Goal: Transaction & Acquisition: Book appointment/travel/reservation

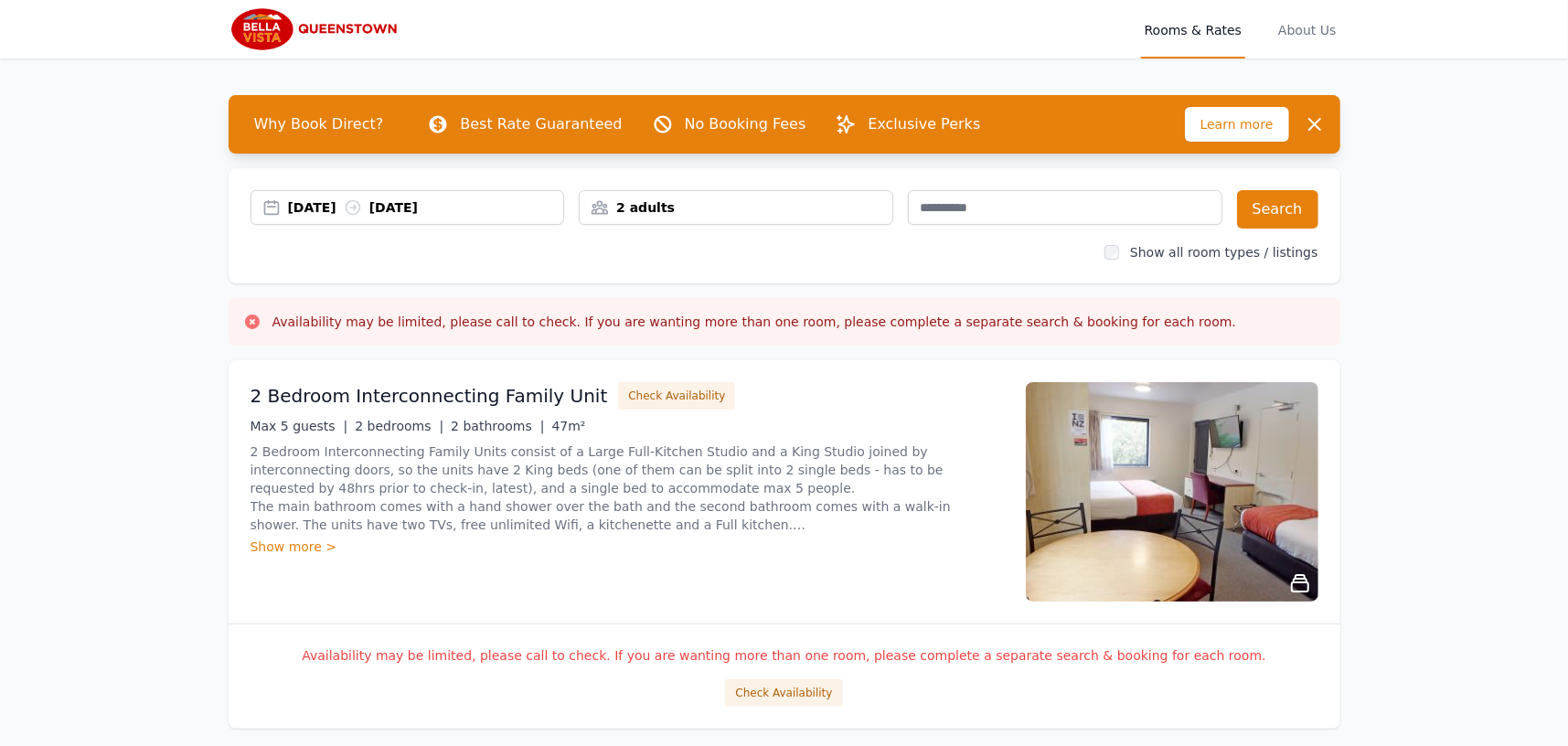
click at [340, 210] on div "[DATE] [DATE]" at bounding box center [426, 208] width 276 height 19
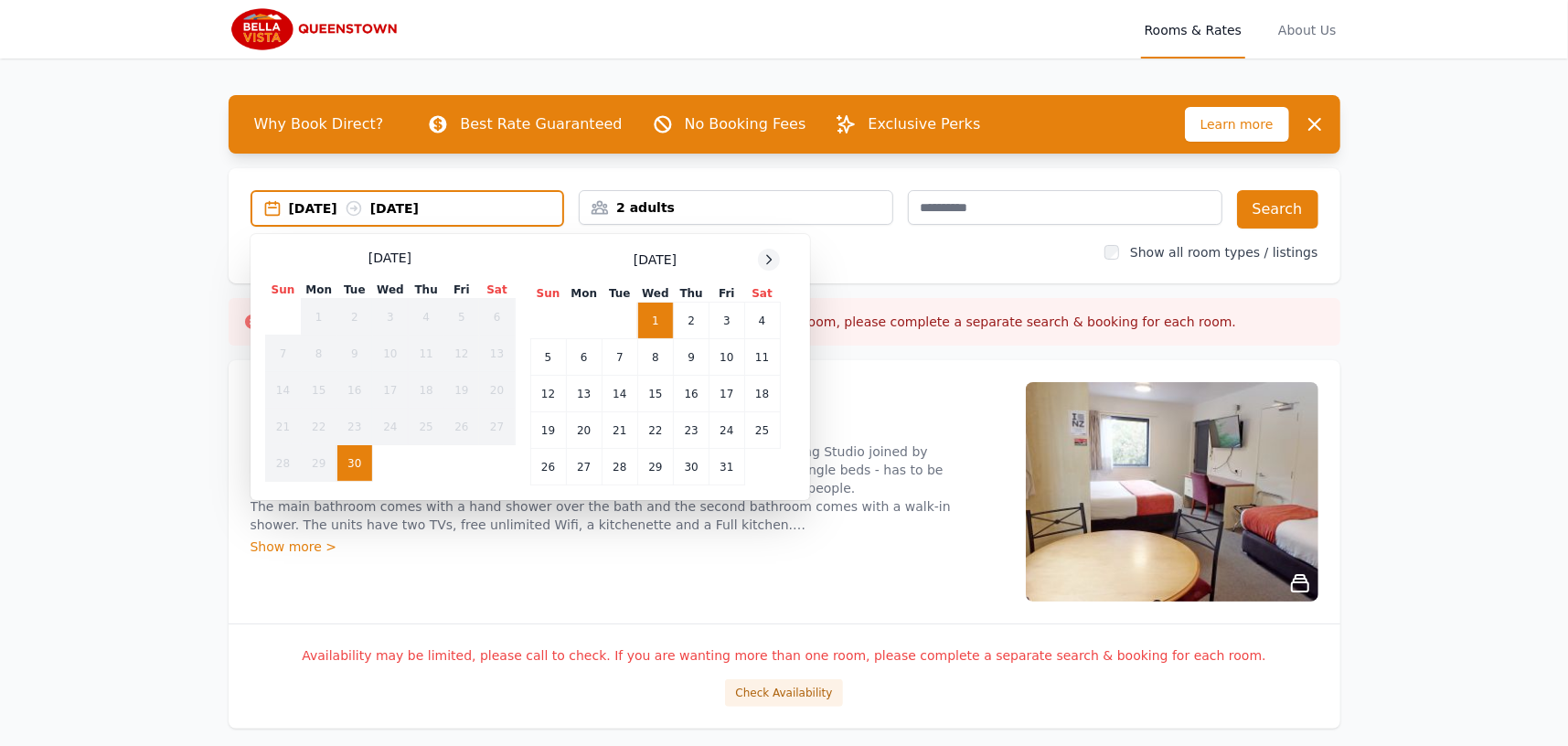
click at [769, 258] on icon at bounding box center [769, 259] width 15 height 15
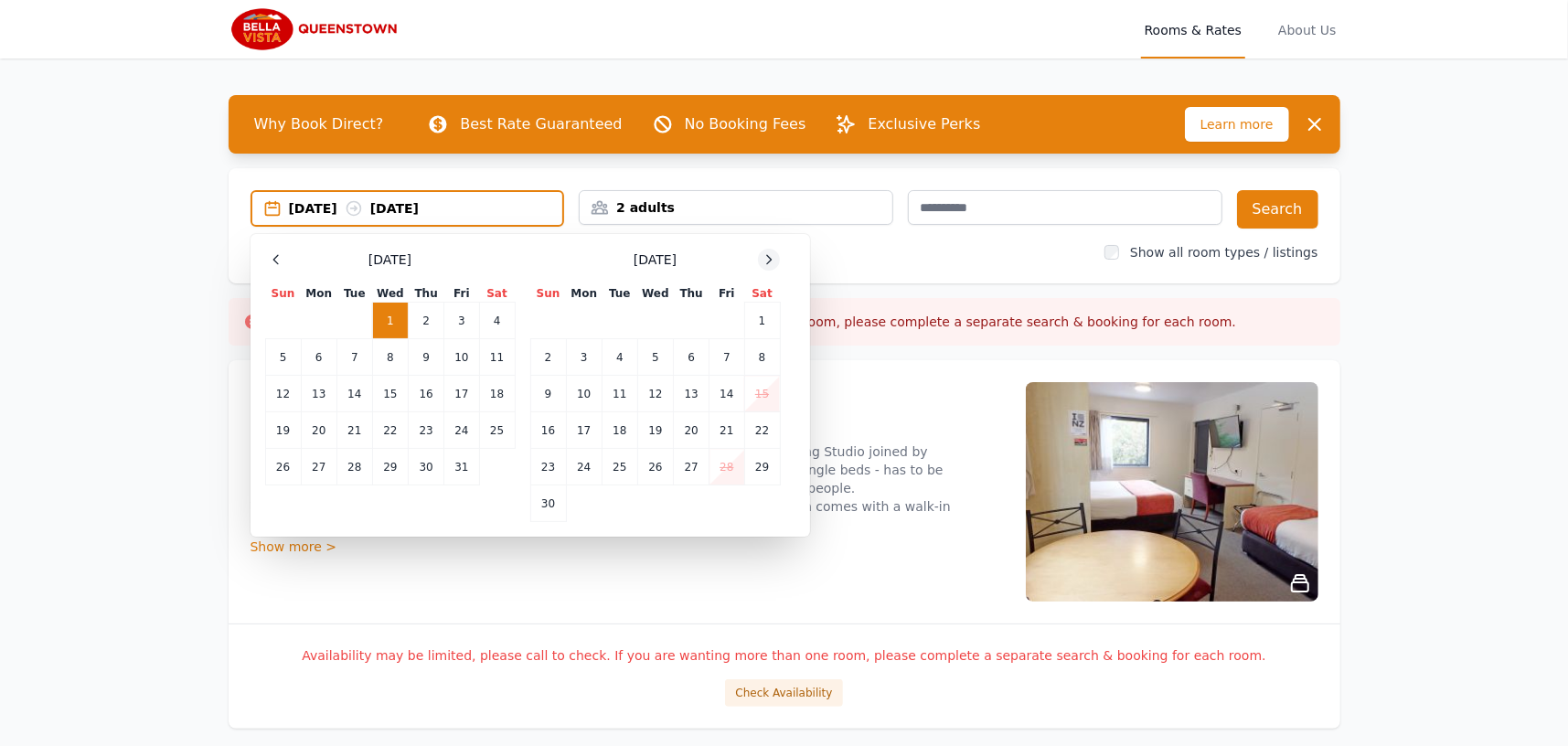
click at [769, 258] on icon at bounding box center [769, 259] width 15 height 15
click at [657, 426] on td "24" at bounding box center [655, 430] width 35 height 36
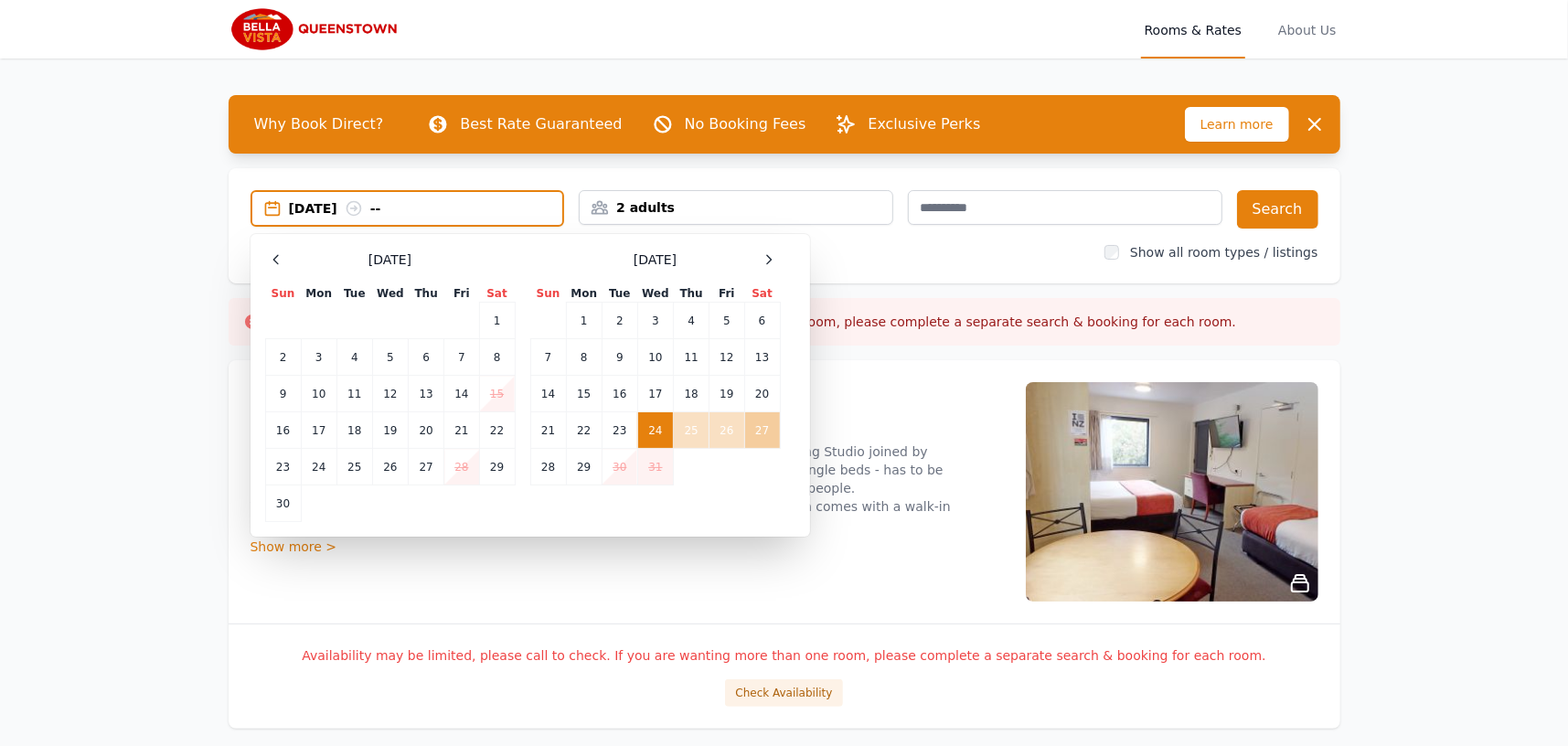
click at [762, 426] on td "27" at bounding box center [762, 430] width 35 height 36
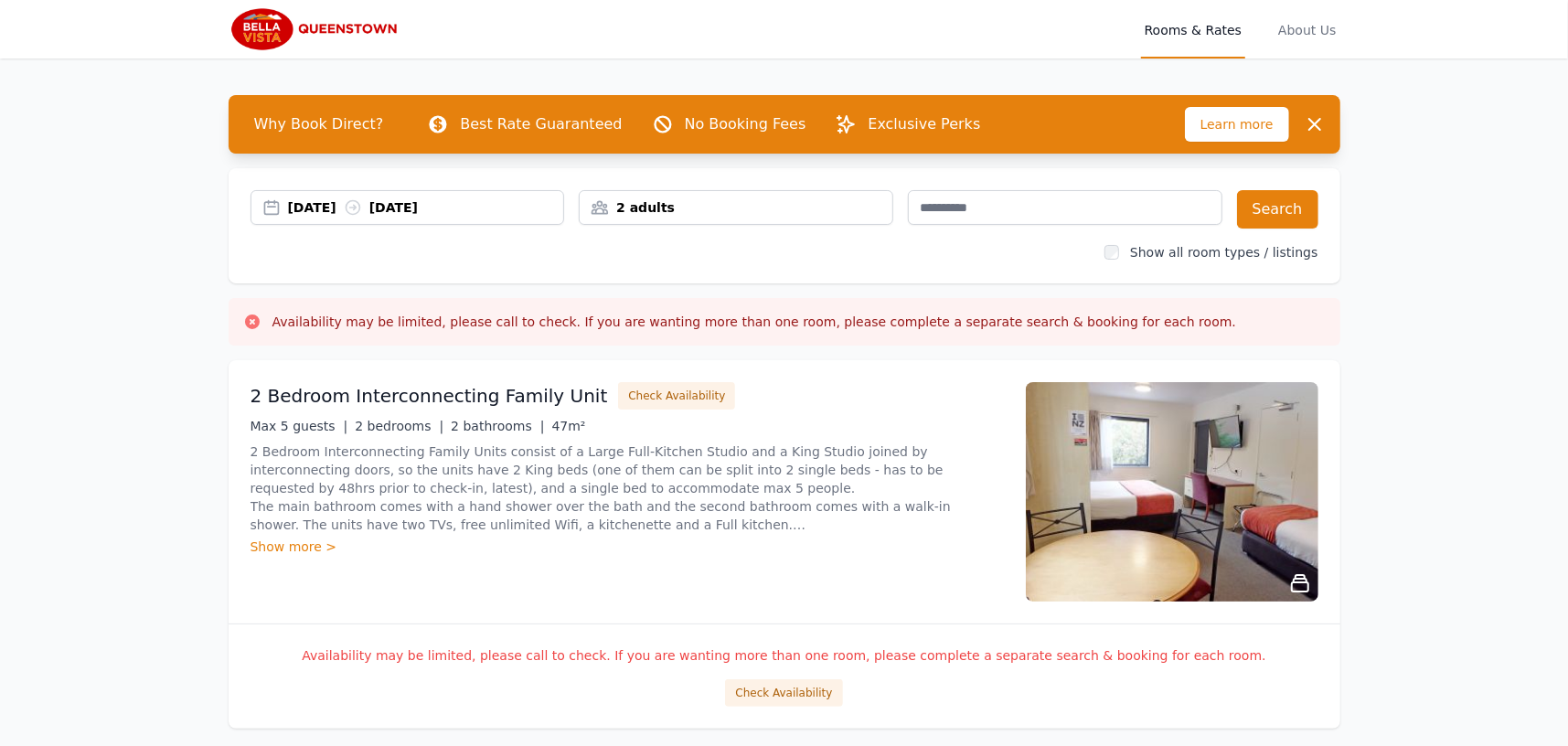
click at [707, 204] on div "2 adults" at bounding box center [736, 208] width 313 height 19
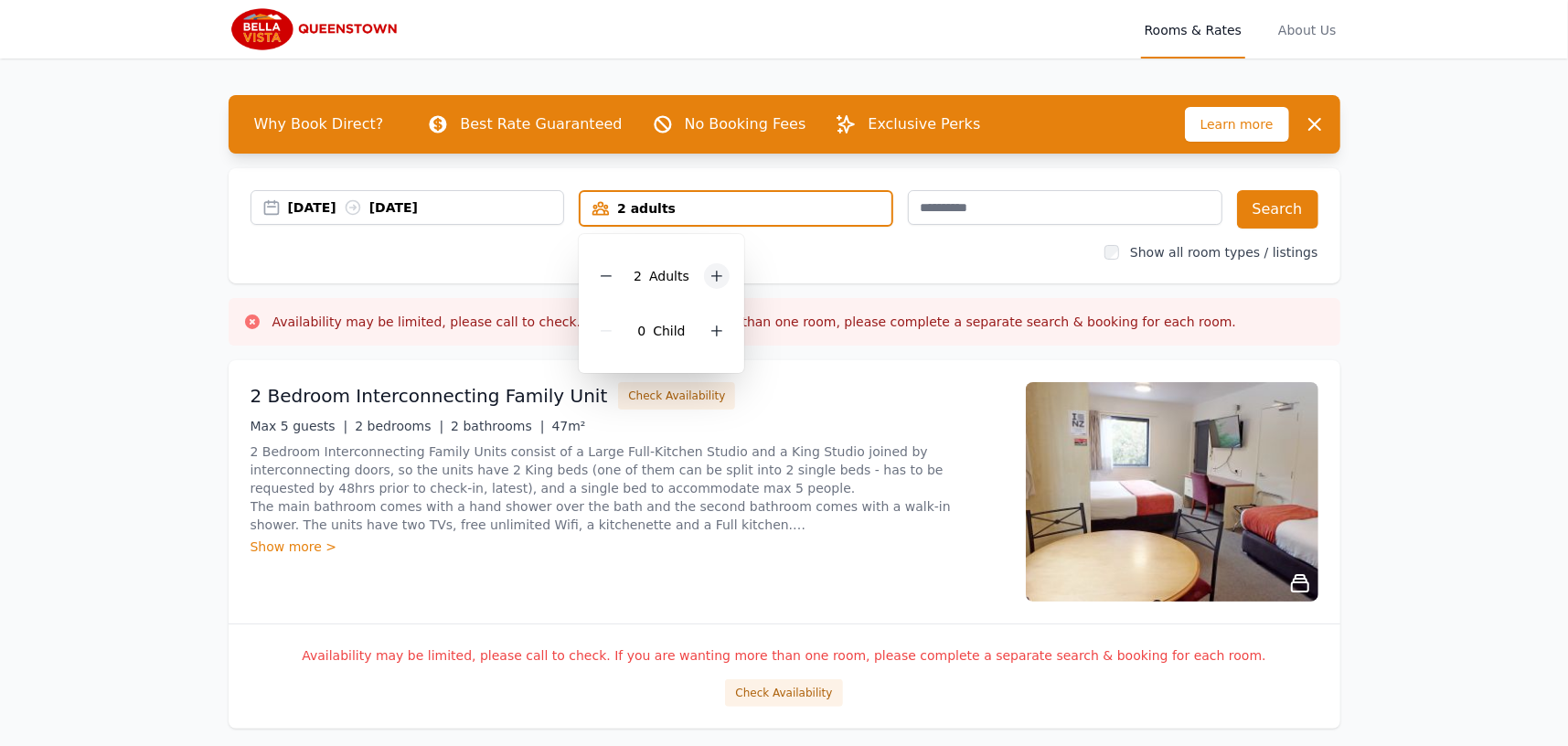
click at [709, 281] on icon at bounding box center [717, 276] width 15 height 15
click at [797, 267] on div "[DATE] [DATE] 4 adults 4 Adult s 0 Child Search Show all room types / listings" at bounding box center [784, 226] width 1111 height 115
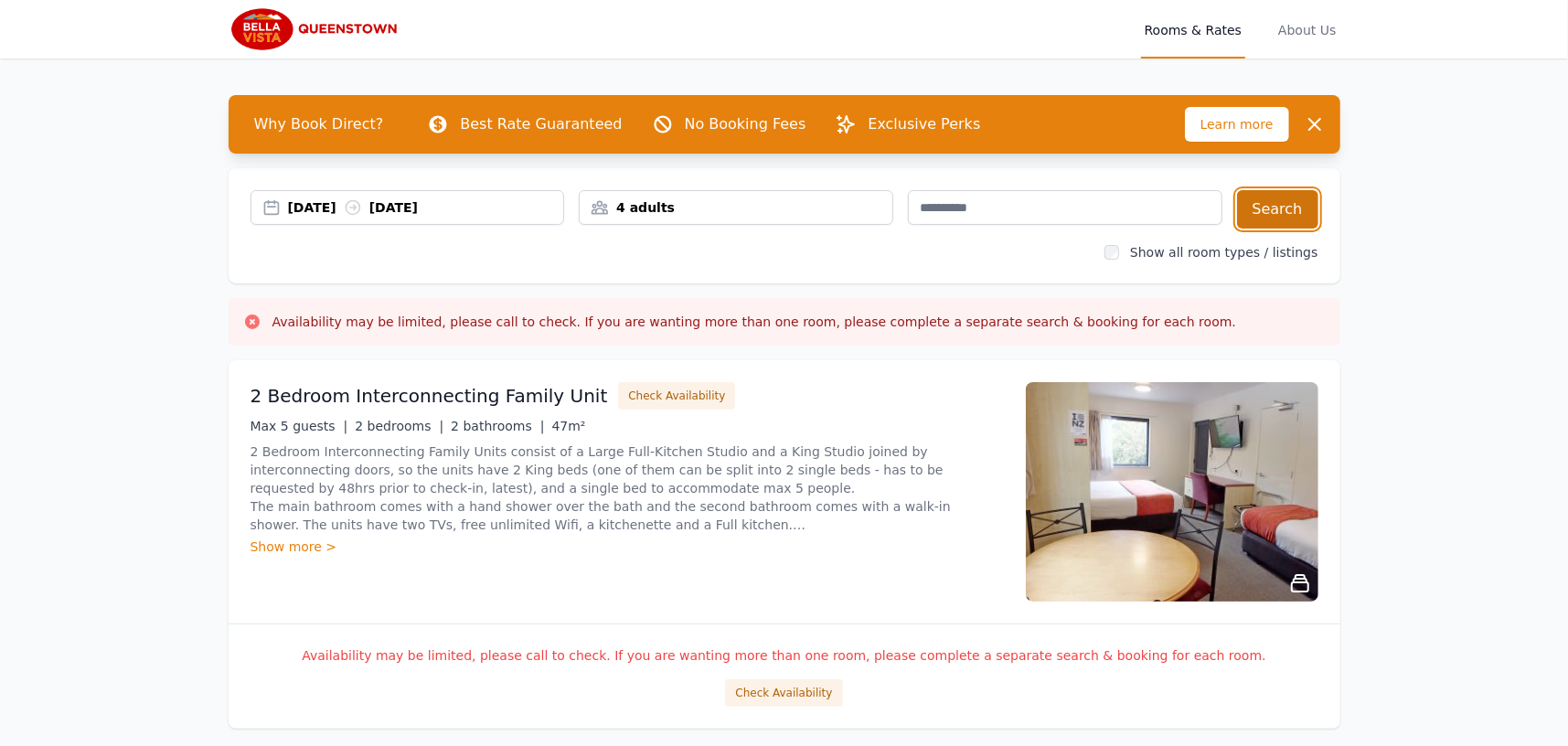
click at [1271, 206] on button "Search" at bounding box center [1278, 209] width 82 height 38
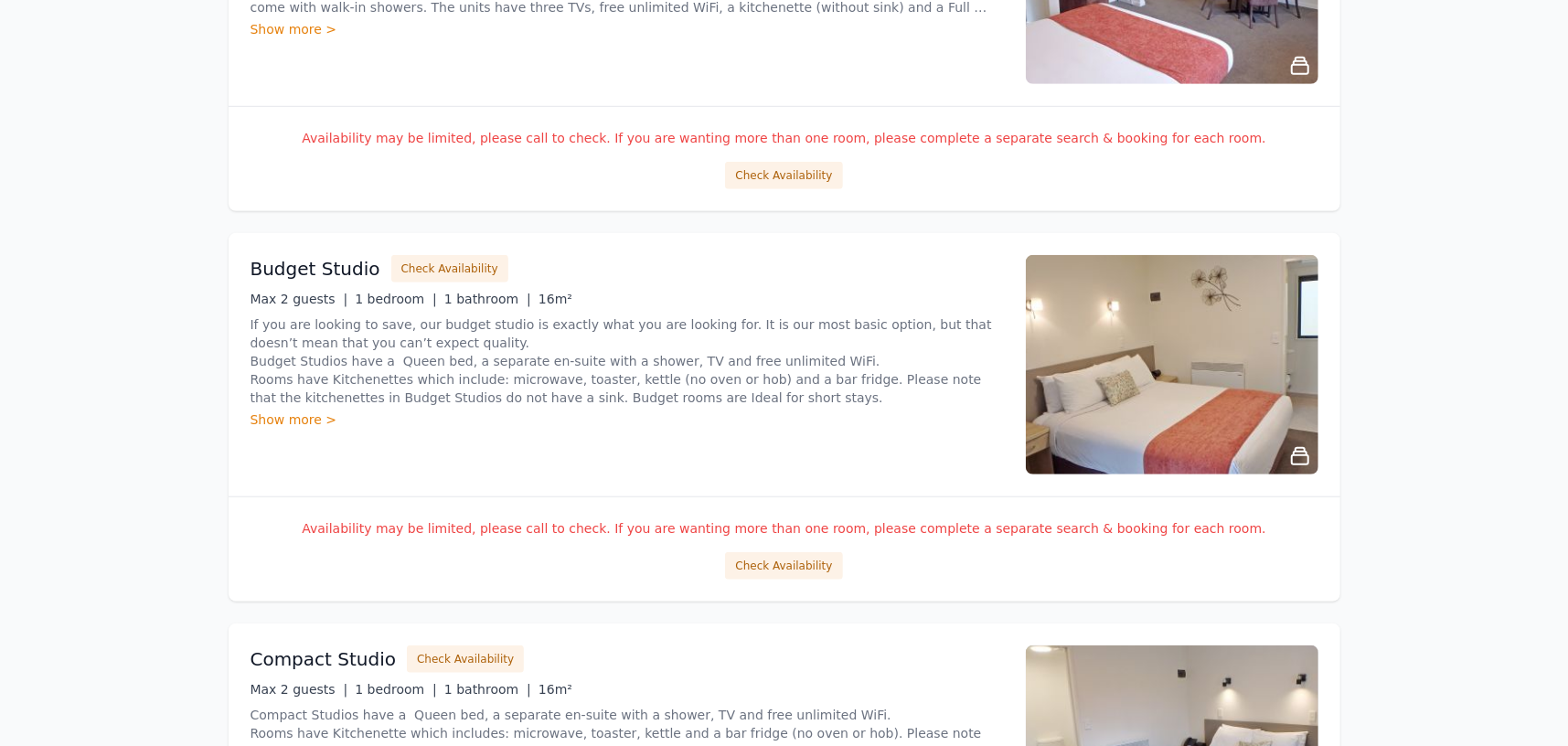
scroll to position [915, 0]
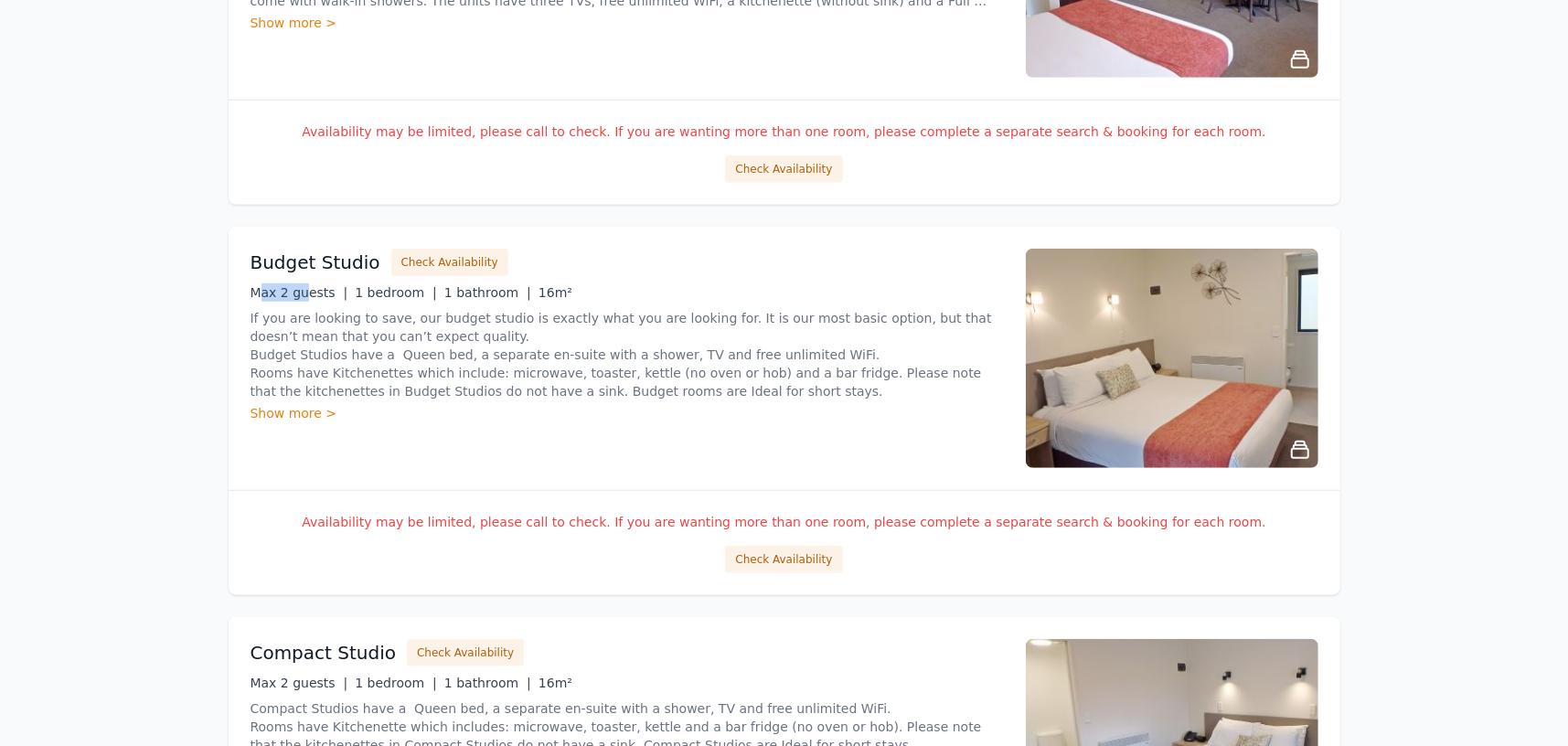
drag, startPoint x: 258, startPoint y: 294, endPoint x: 303, endPoint y: 293, distance: 45.0
click at [303, 293] on span "Max 2 guests |" at bounding box center [299, 293] width 98 height 15
click at [398, 352] on p "If you are looking to save, our budget studio is exactly what you are looking f…" at bounding box center [626, 355] width 753 height 92
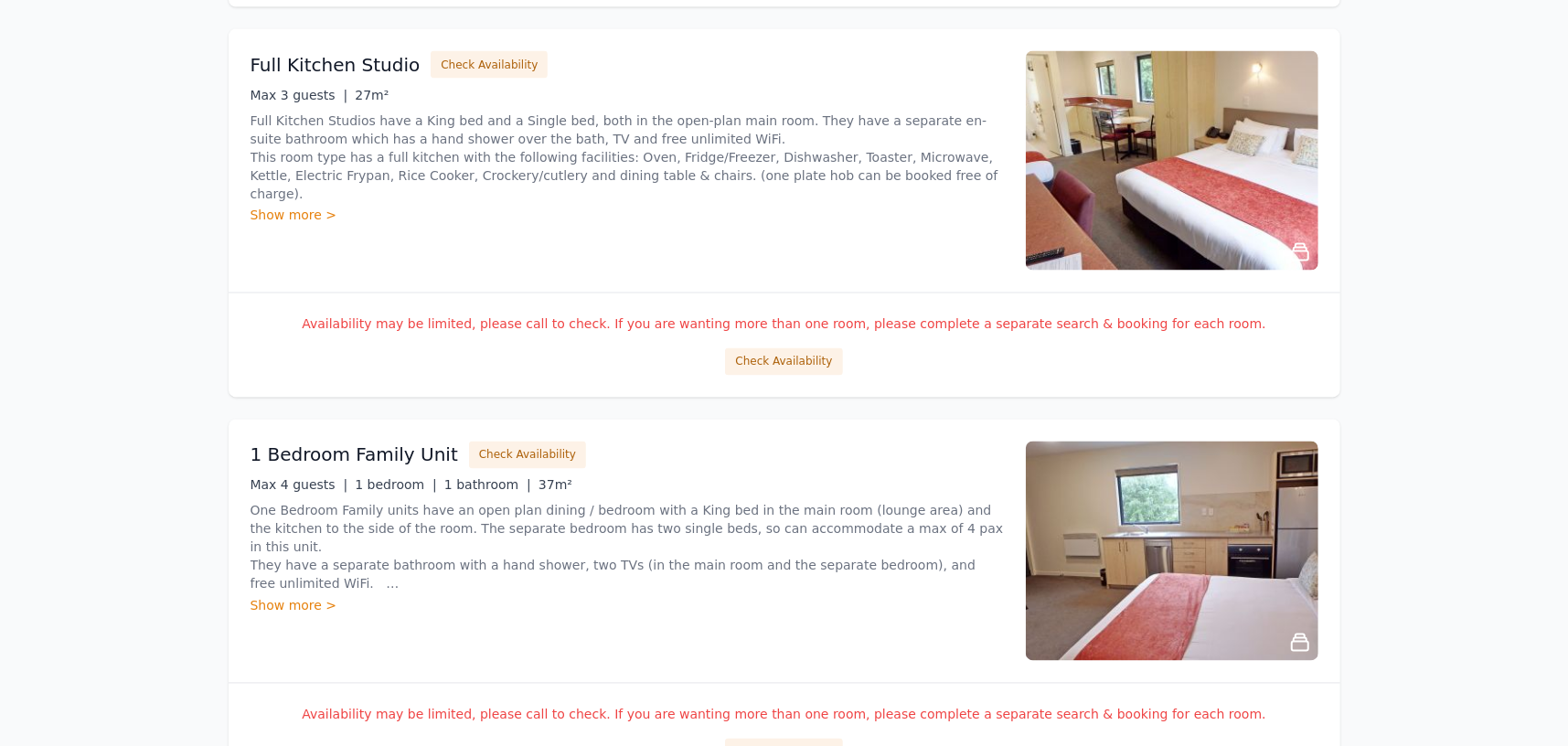
scroll to position [2378, 0]
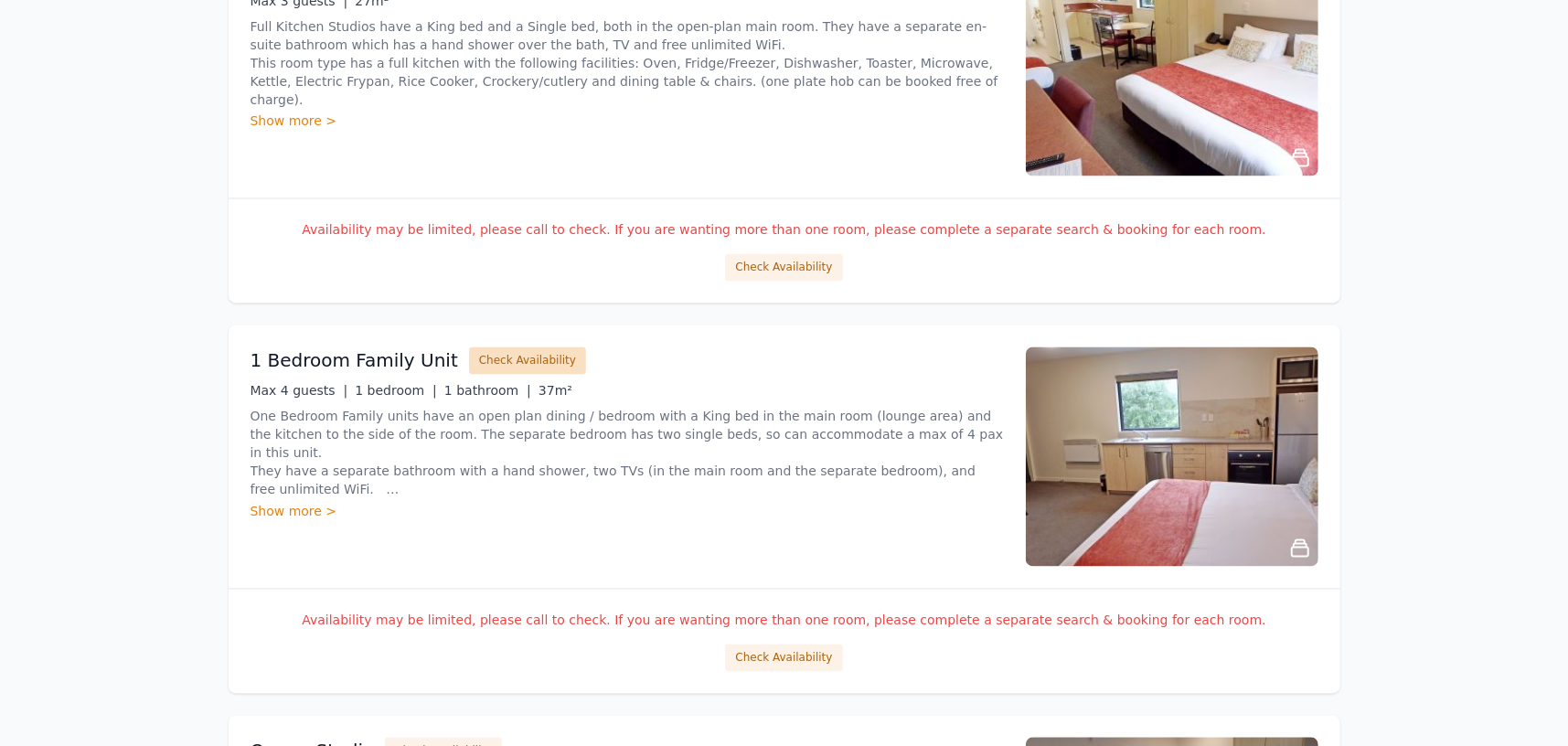
click at [475, 355] on button "Check Availability" at bounding box center [527, 361] width 117 height 28
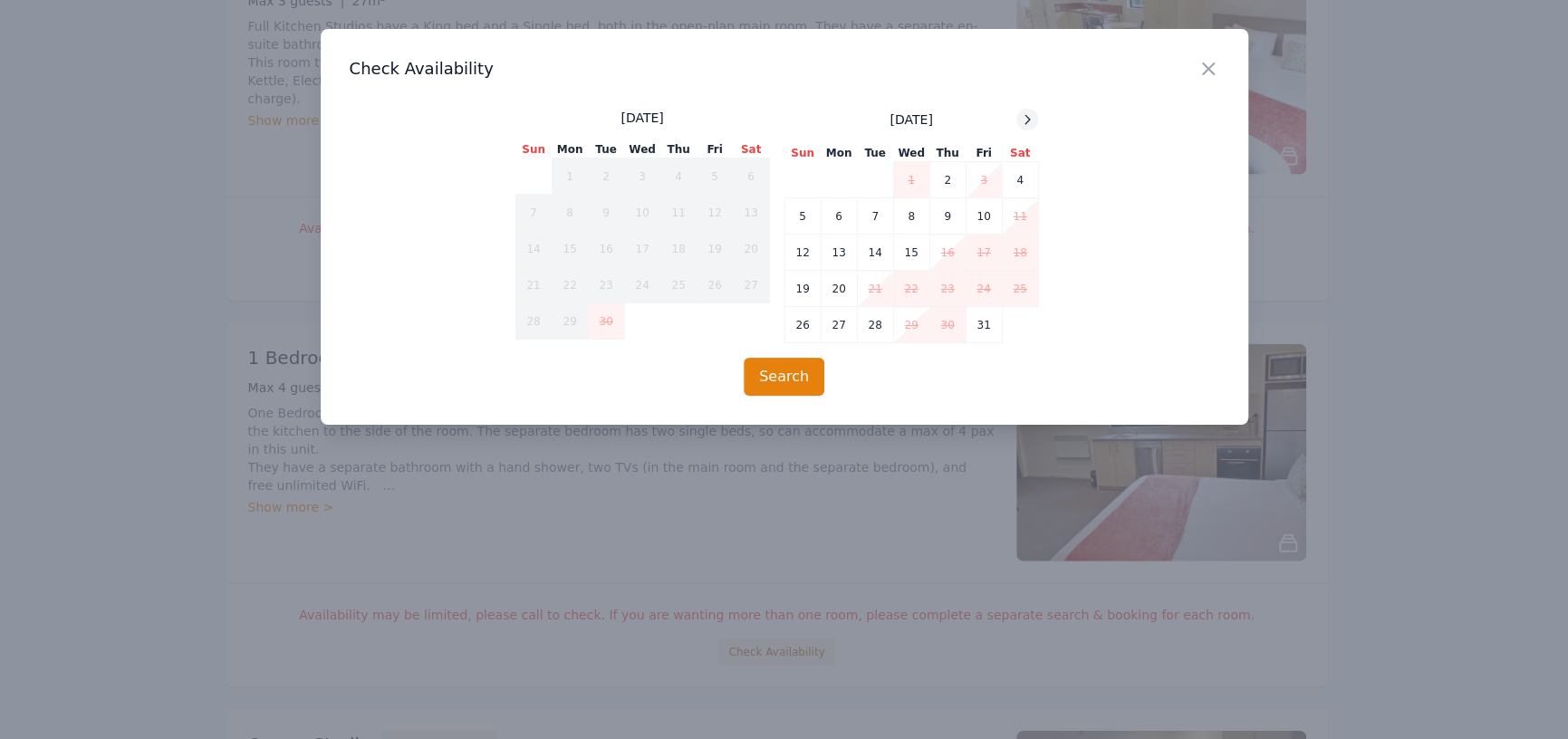
click at [1035, 118] on div at bounding box center [1028, 119] width 22 height 22
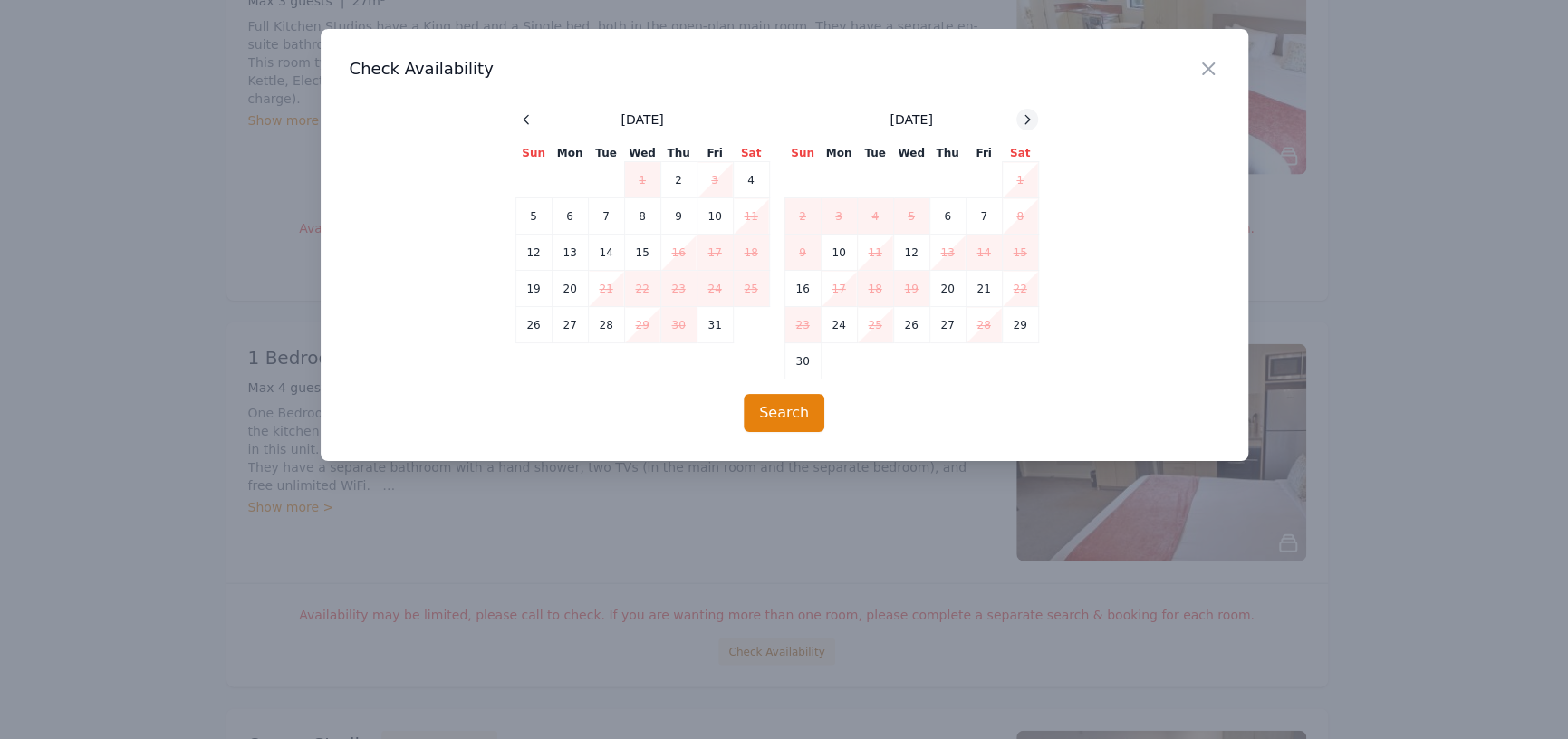
click at [1035, 118] on div at bounding box center [1028, 119] width 22 height 22
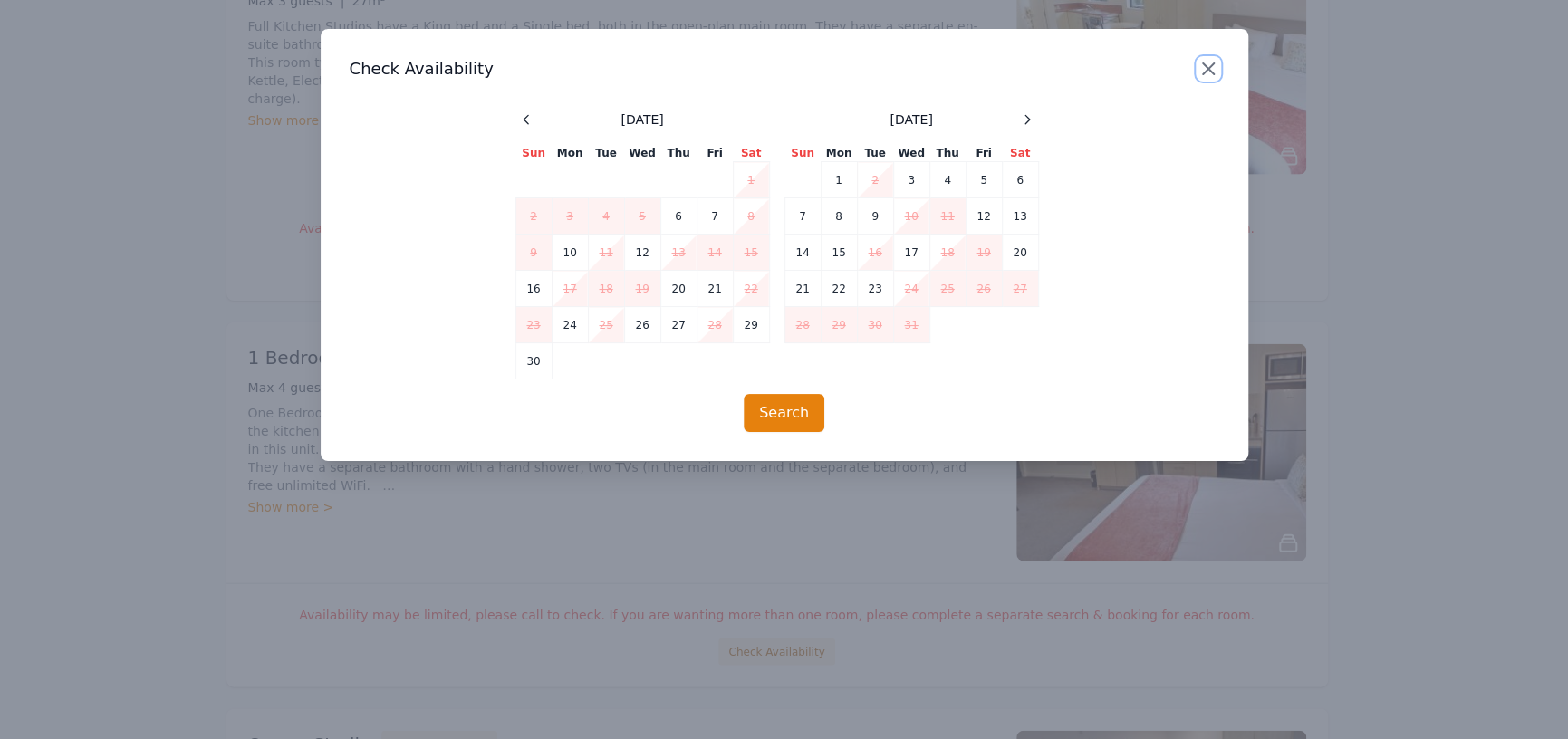
click at [1210, 63] on icon "button" at bounding box center [1208, 69] width 22 height 22
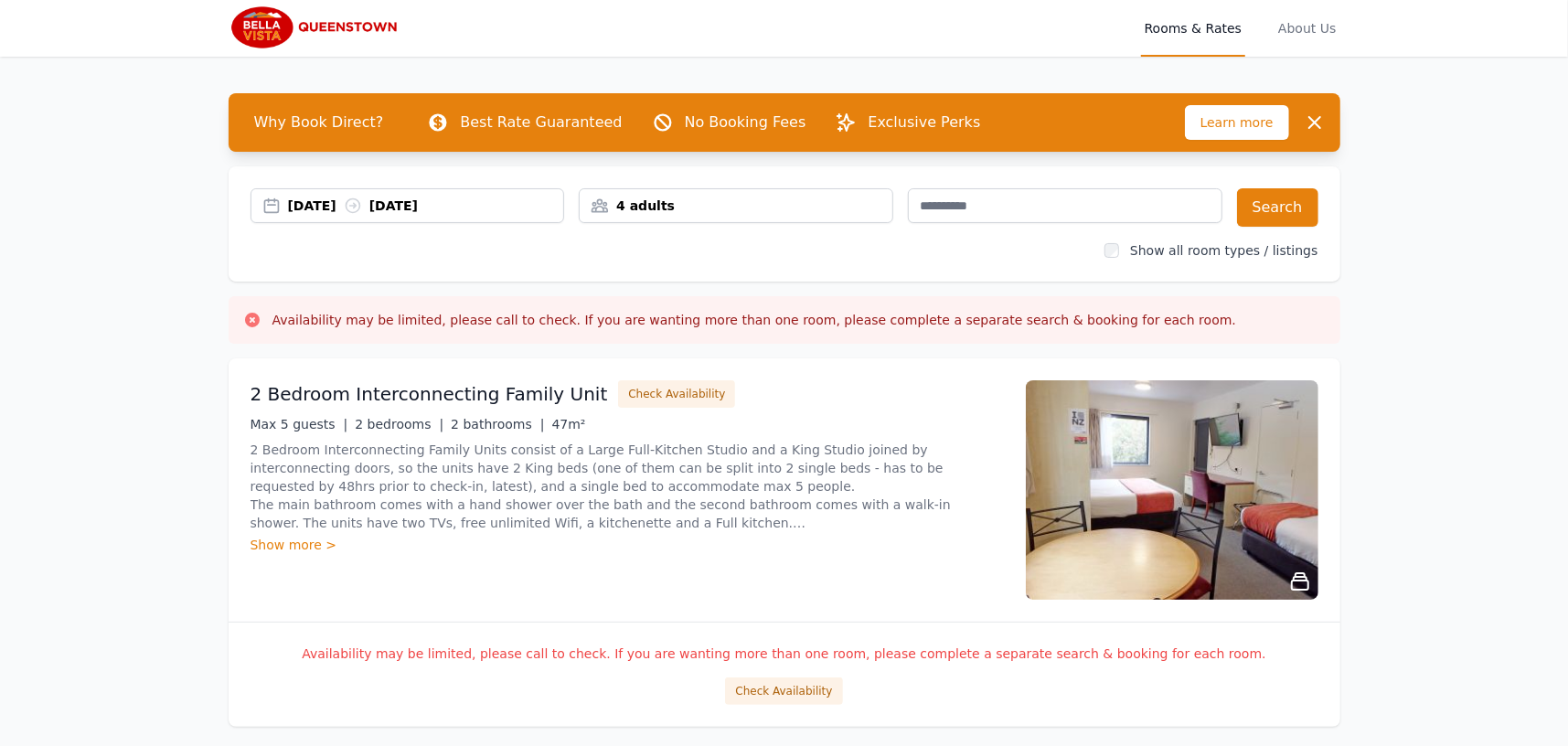
scroll to position [0, 0]
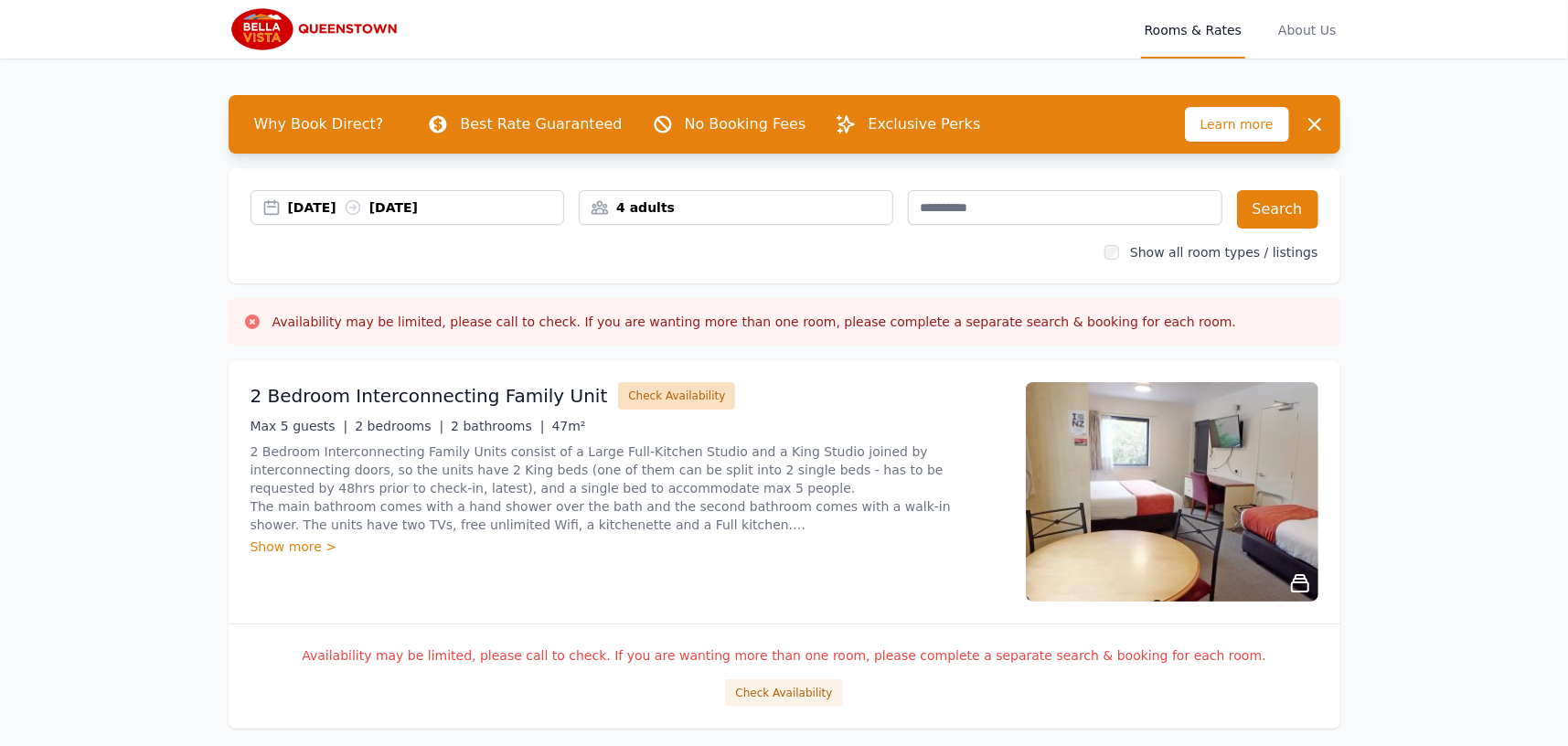
click at [655, 387] on button "Check Availability" at bounding box center [676, 397] width 117 height 28
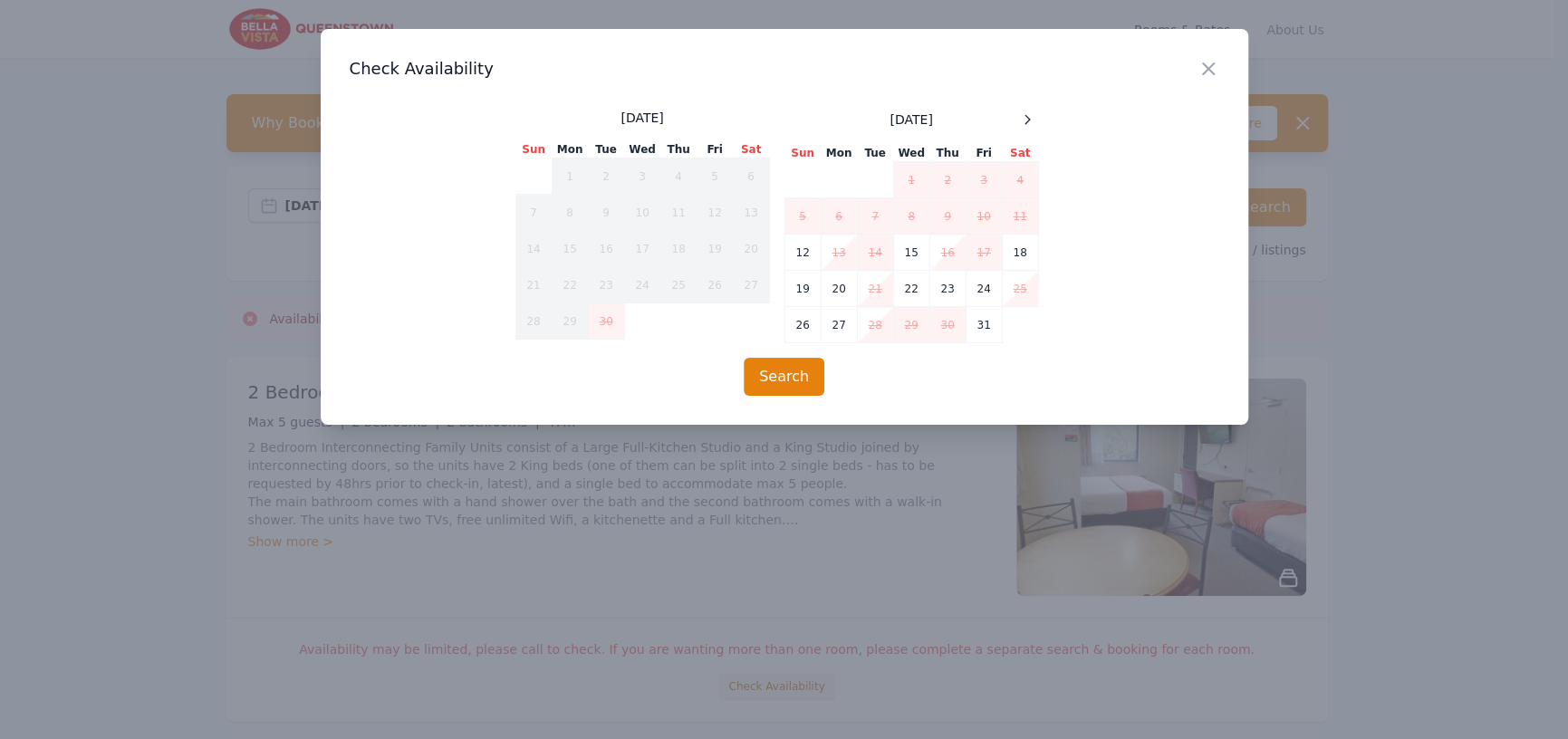
click at [1039, 118] on div "[DATE] Sun Mon Tue Wed Thu Fri Sat 1 2 3 4 5 6 7 8 9 10 11 12 13 14 15 16 17 18…" at bounding box center [784, 226] width 538 height 235
click at [1029, 117] on icon at bounding box center [1027, 119] width 15 height 15
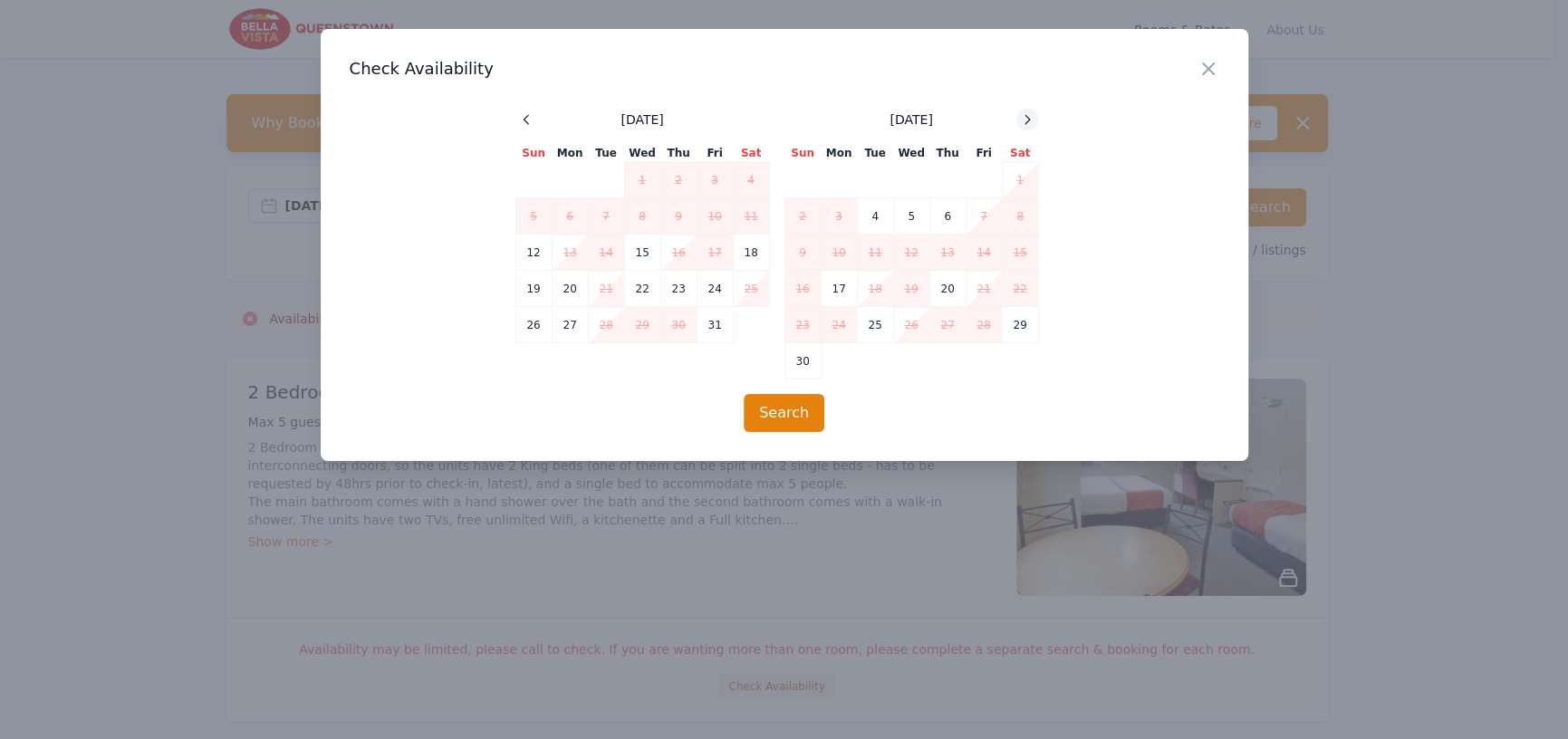
click at [1029, 117] on icon at bounding box center [1027, 119] width 15 height 15
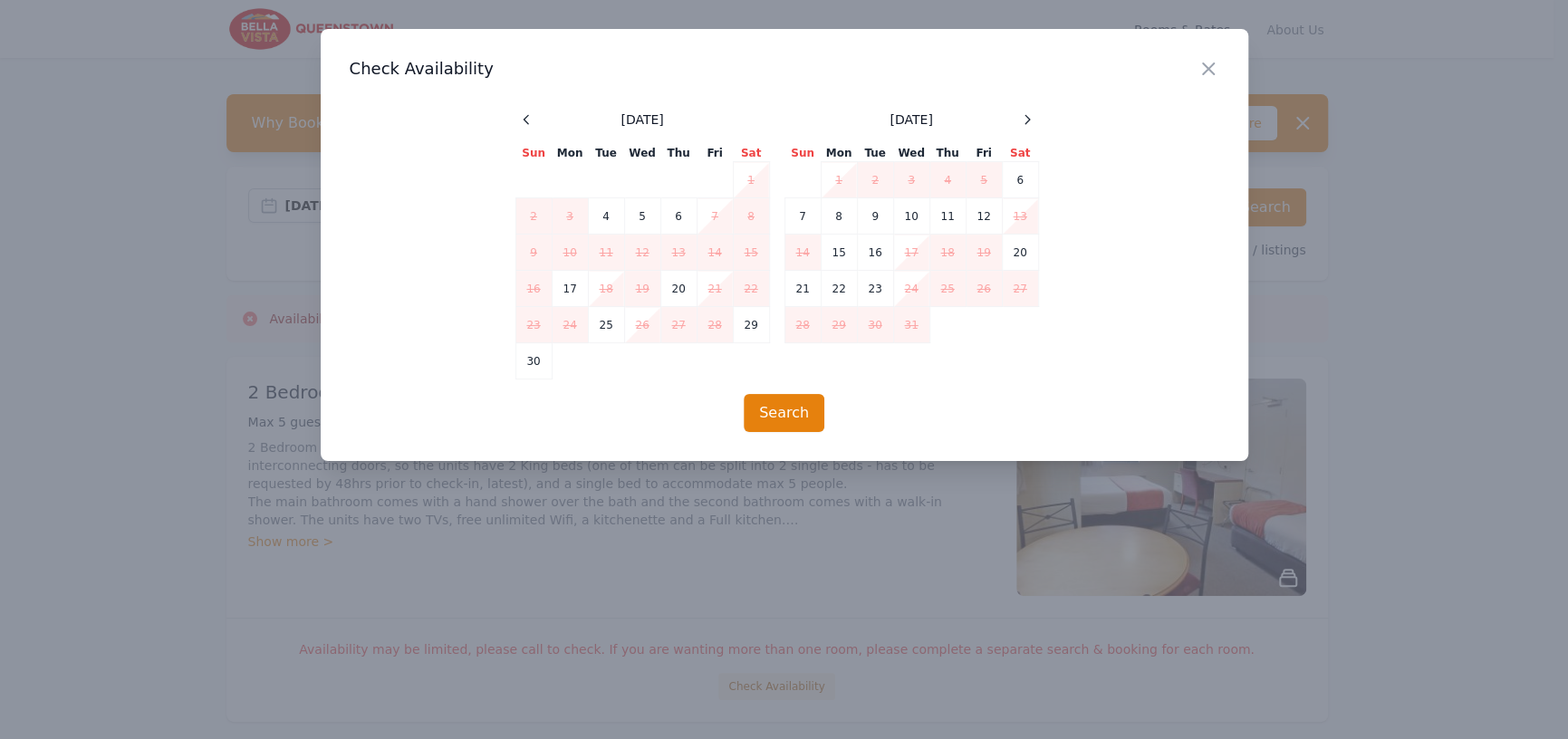
click at [915, 290] on td "24" at bounding box center [910, 288] width 36 height 36
click at [913, 289] on td "24" at bounding box center [910, 288] width 36 height 36
click at [998, 295] on td "26" at bounding box center [983, 288] width 36 height 36
click at [1207, 80] on div "Close" at bounding box center [1222, 58] width 50 height 57
click at [1202, 68] on icon "button" at bounding box center [1208, 69] width 22 height 22
